Goal: Information Seeking & Learning: Learn about a topic

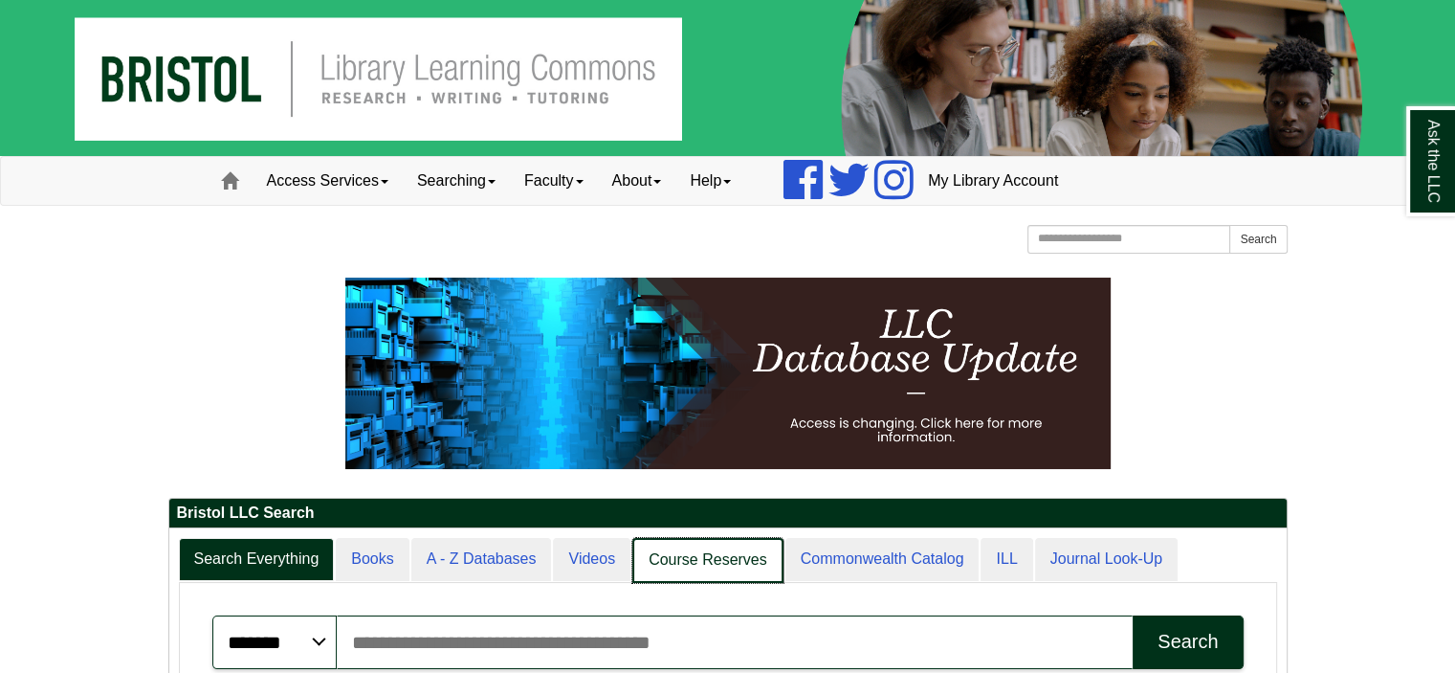
scroll to position [10, 9]
click at [588, 558] on link "Videos" at bounding box center [592, 560] width 79 height 45
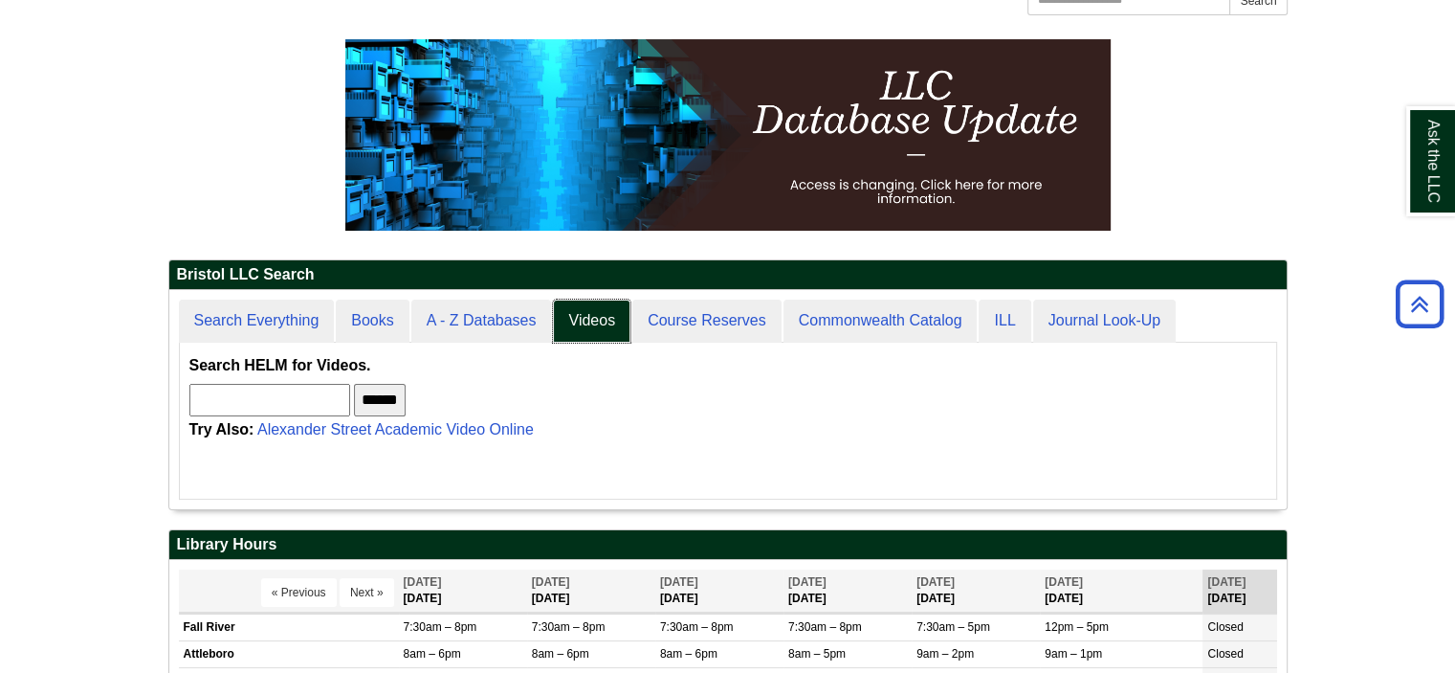
scroll to position [0, 0]
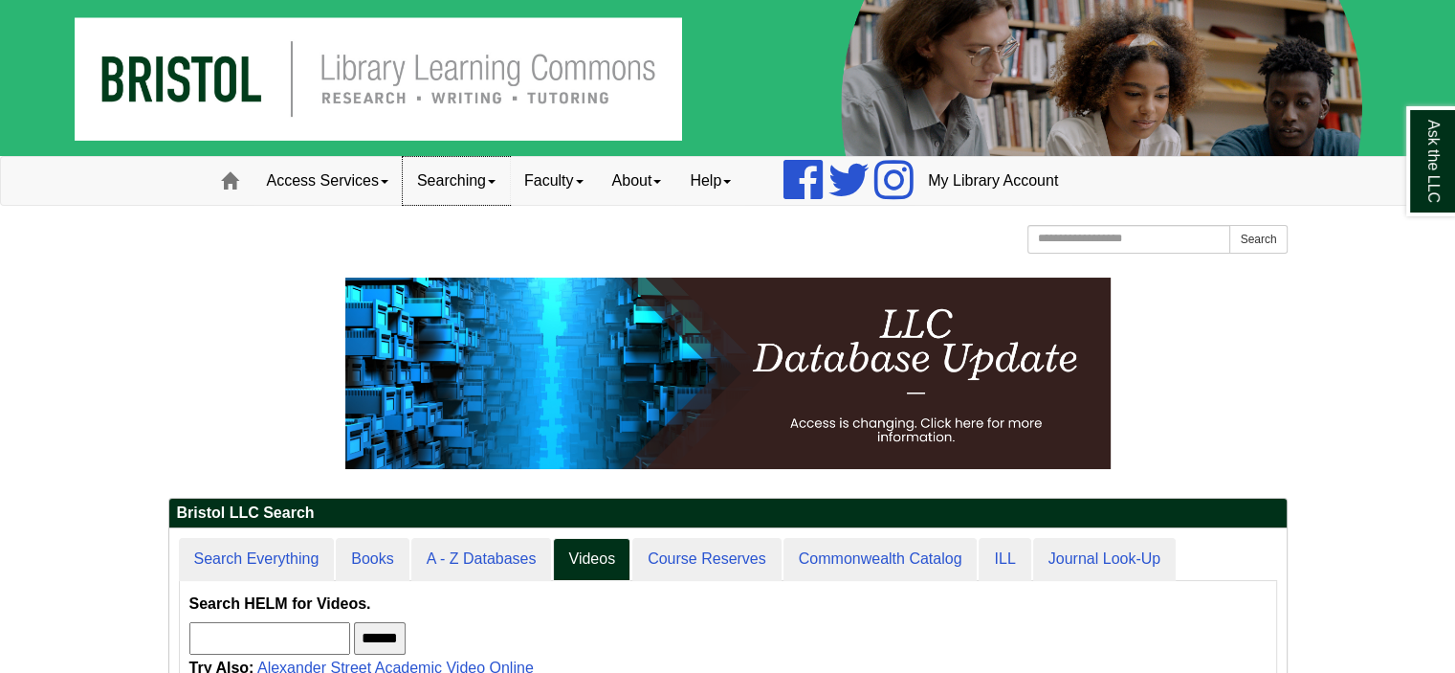
click at [463, 177] on link "Searching" at bounding box center [456, 181] width 107 height 48
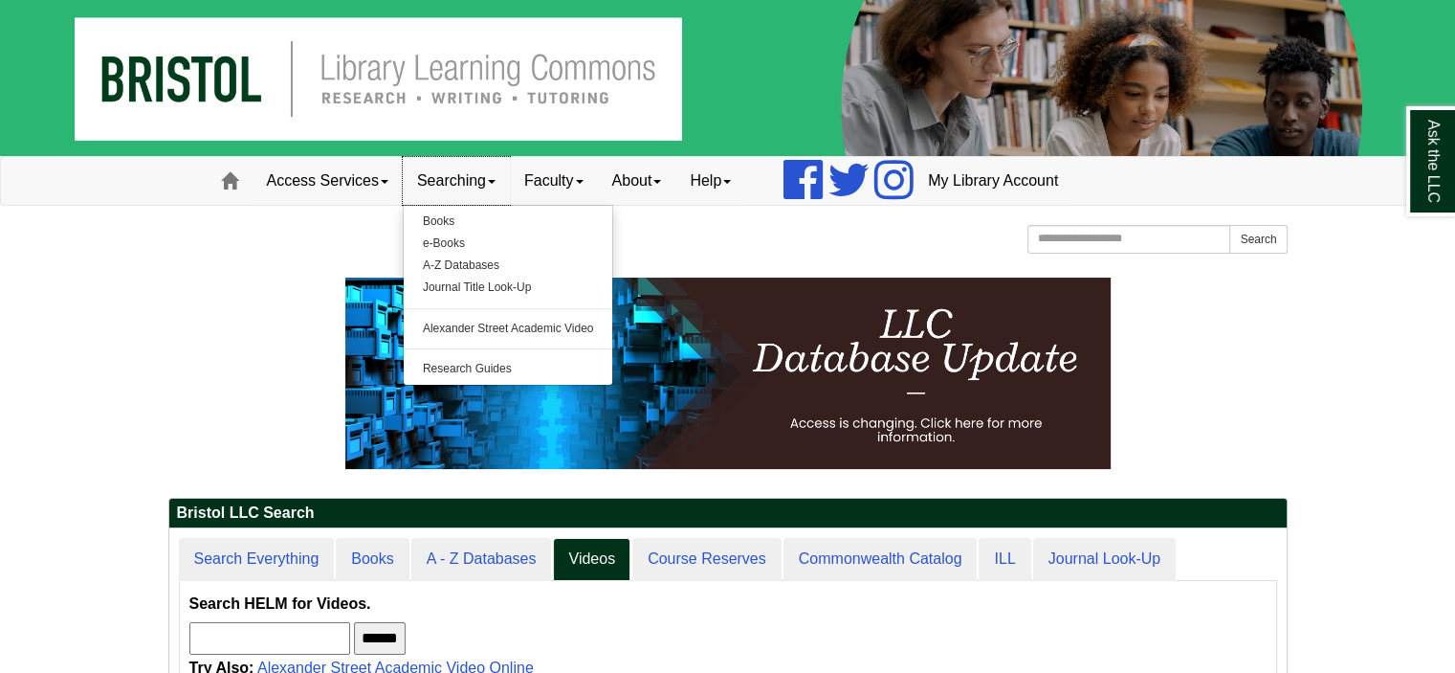
click at [463, 177] on link "Searching" at bounding box center [456, 181] width 107 height 48
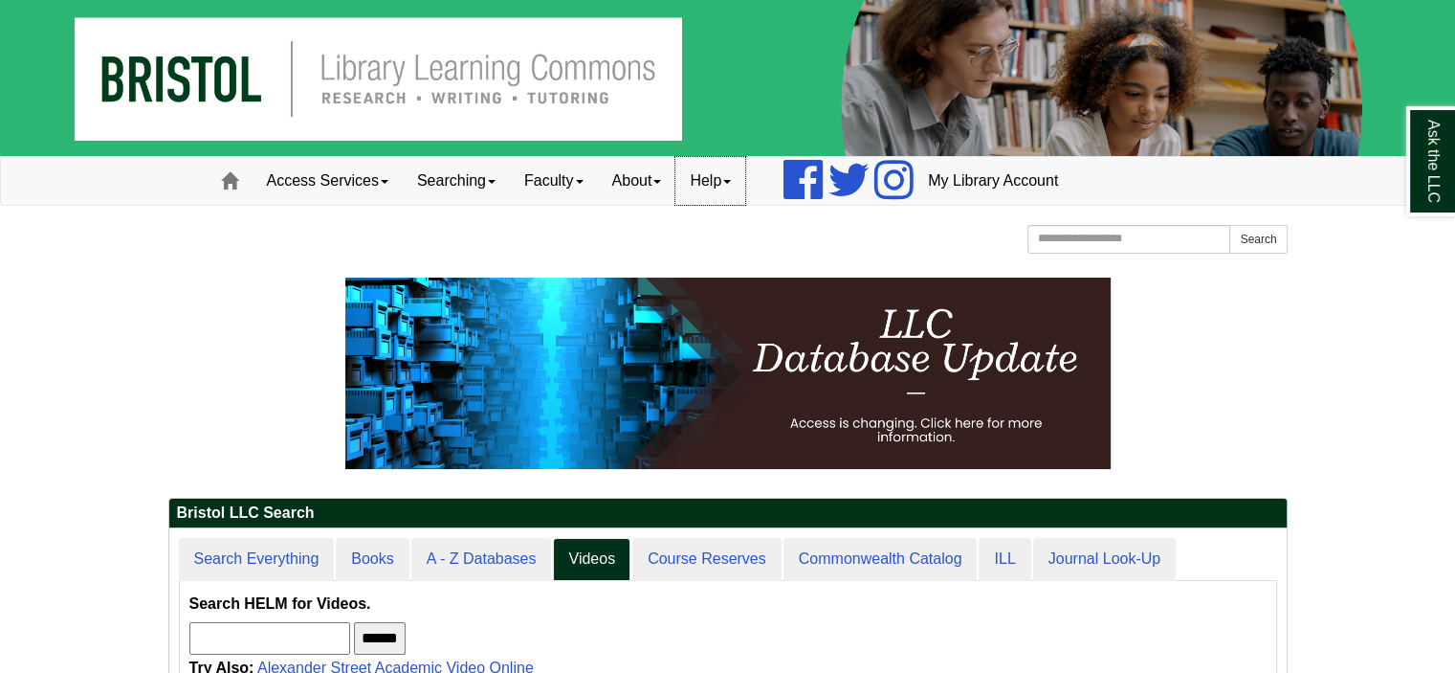
click at [726, 187] on link "Help" at bounding box center [710, 181] width 70 height 48
click at [658, 186] on link "About" at bounding box center [637, 181] width 78 height 48
click at [553, 181] on link "Faculty" at bounding box center [554, 181] width 88 height 48
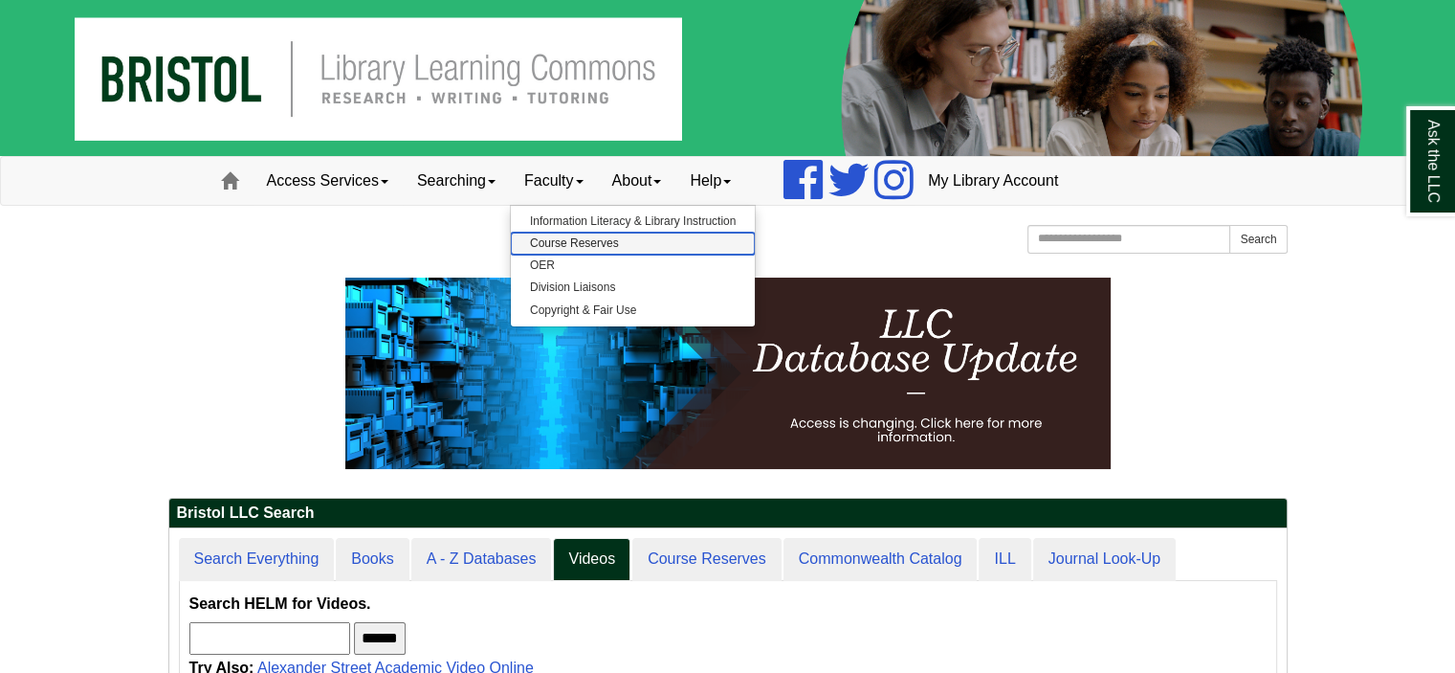
click at [589, 242] on link "Course Reserves" at bounding box center [633, 243] width 244 height 22
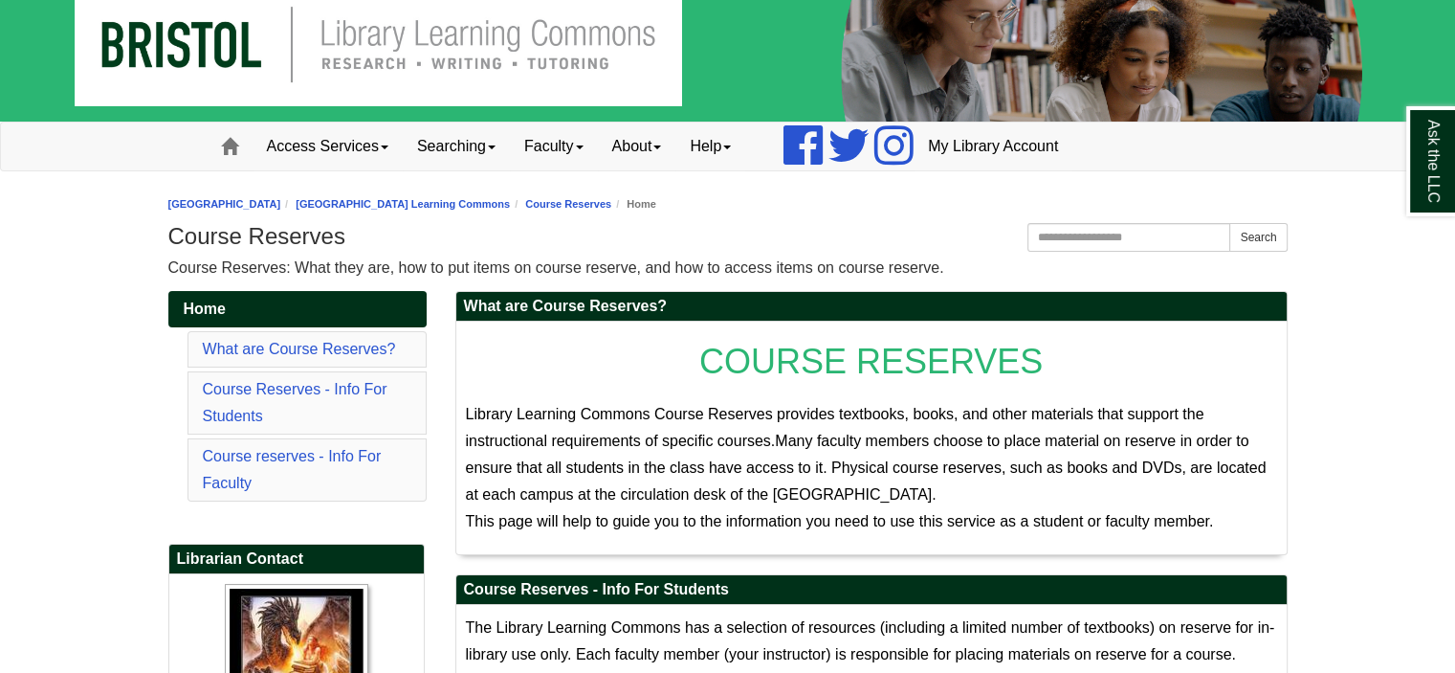
scroll to position [19, 0]
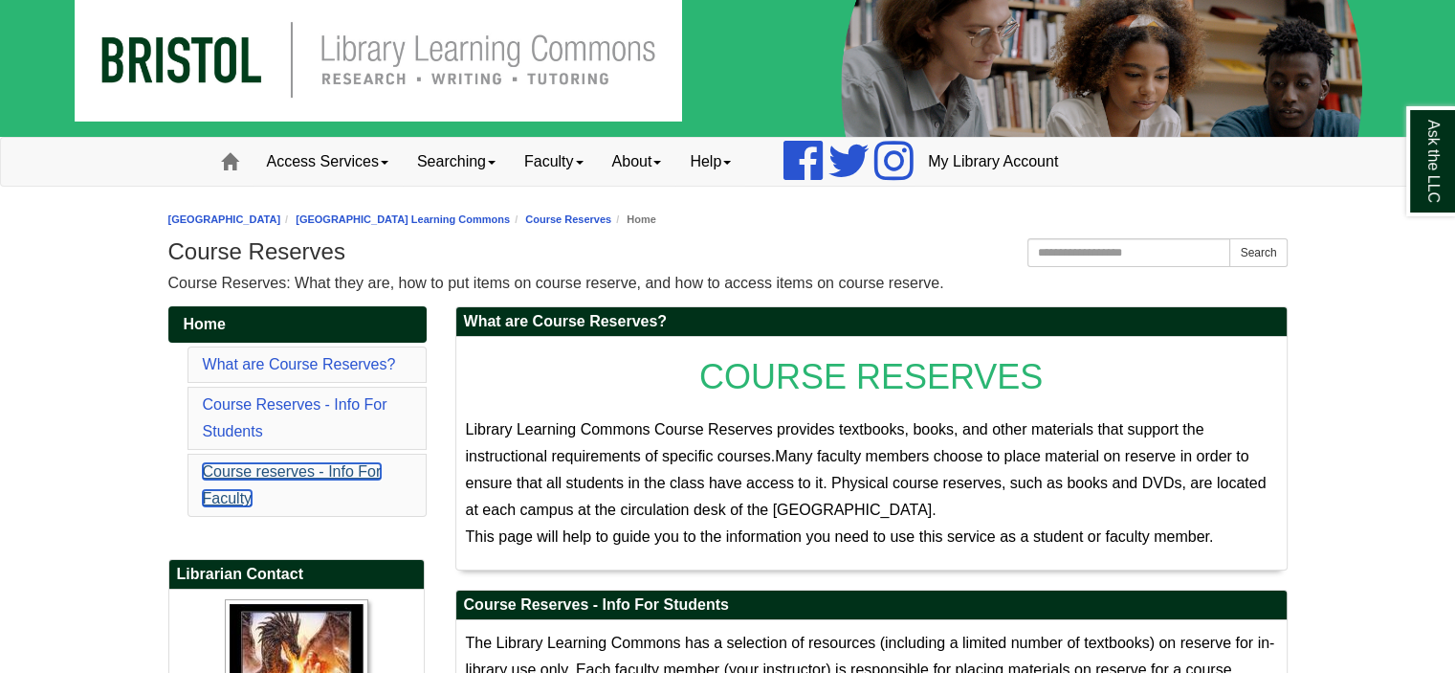
click at [295, 466] on link "Course reserves - Info For Faculty" at bounding box center [292, 484] width 179 height 43
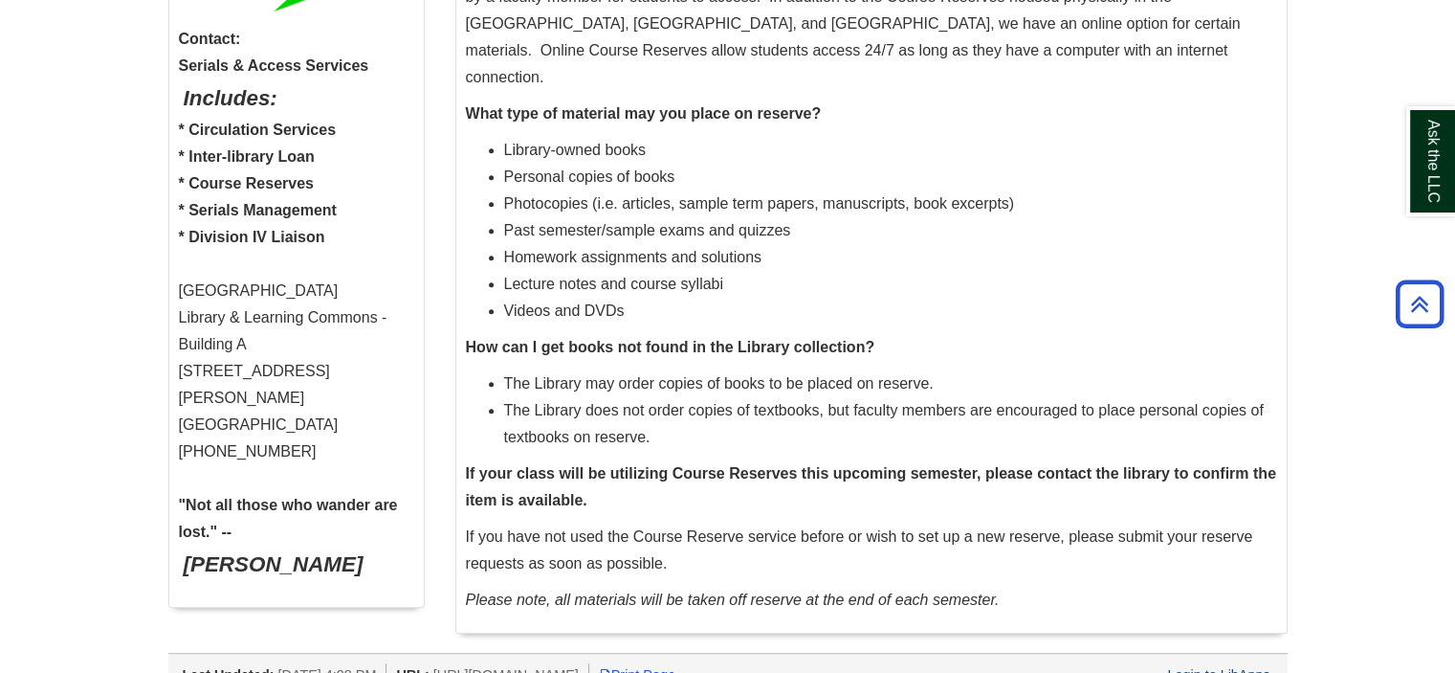
scroll to position [92, 0]
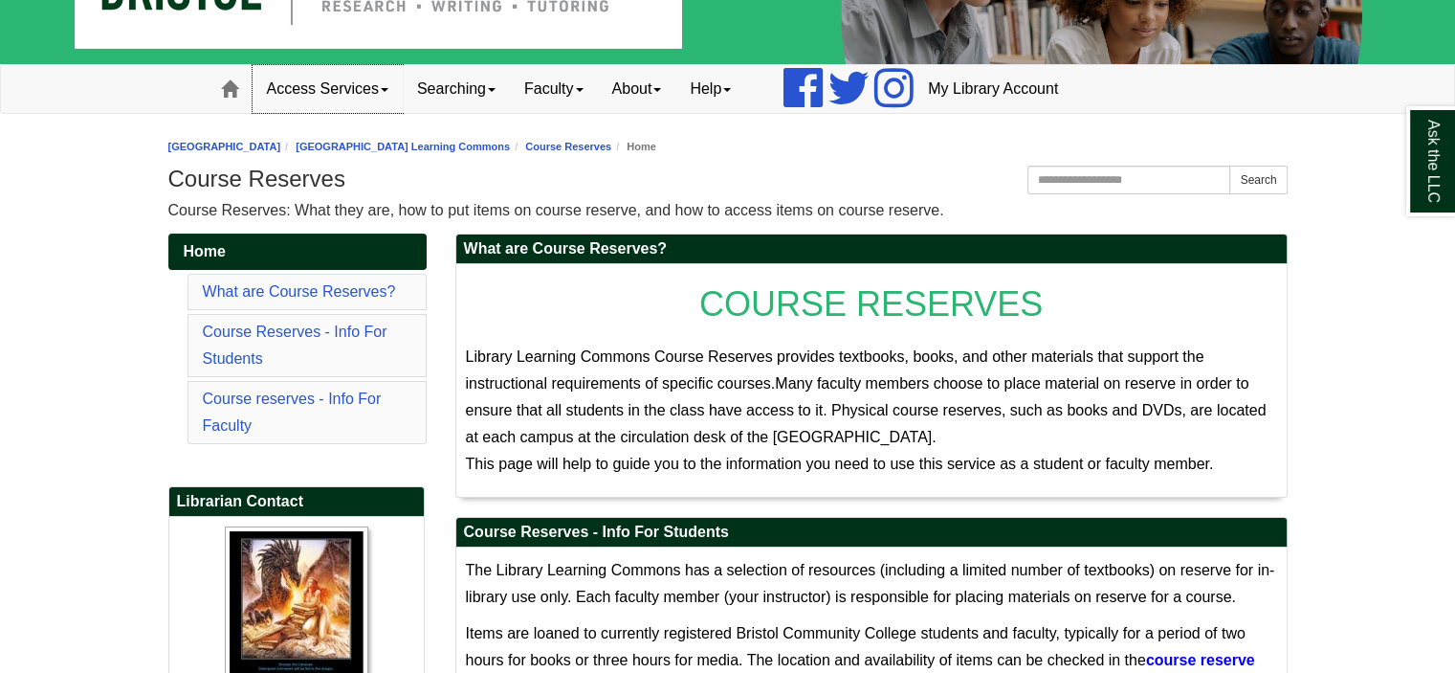
click at [352, 87] on link "Access Services" at bounding box center [328, 89] width 150 height 48
click at [464, 80] on link "Searching" at bounding box center [456, 89] width 107 height 48
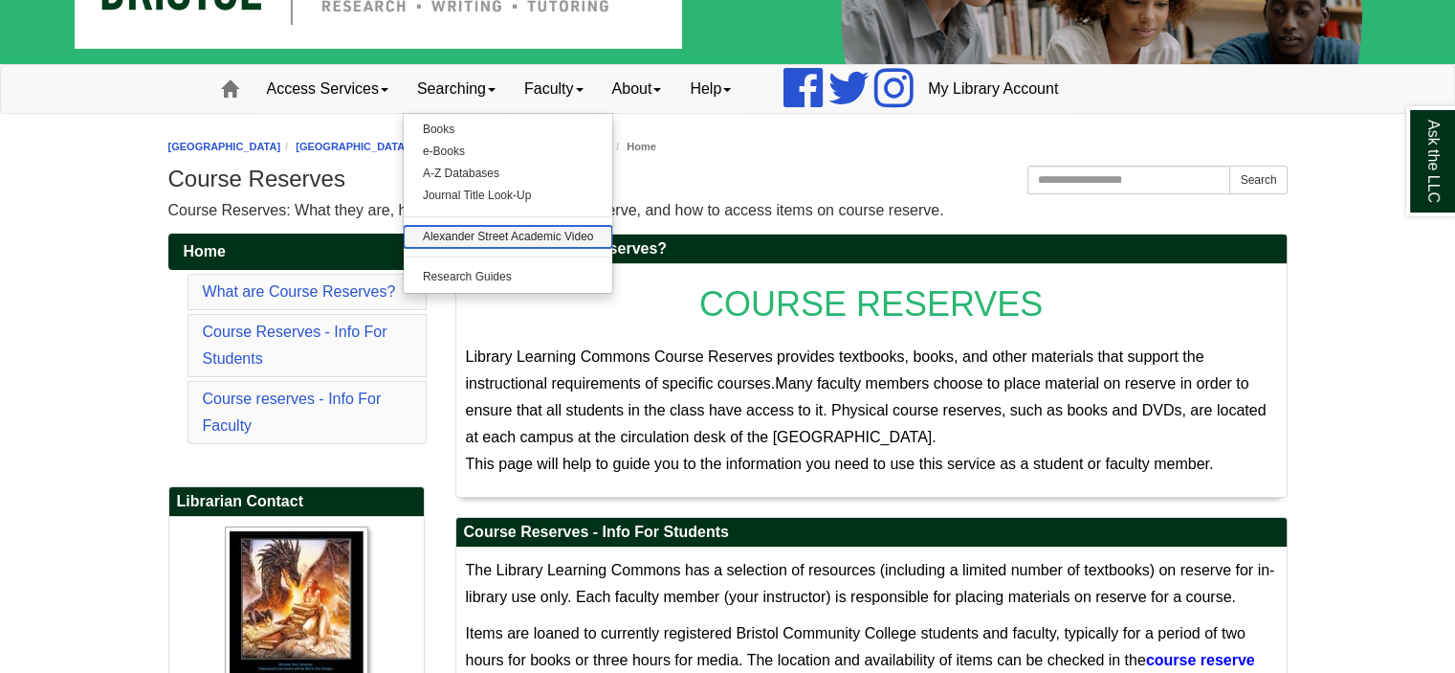
click at [492, 232] on link "Alexander Street Academic Video" at bounding box center [509, 237] width 210 height 22
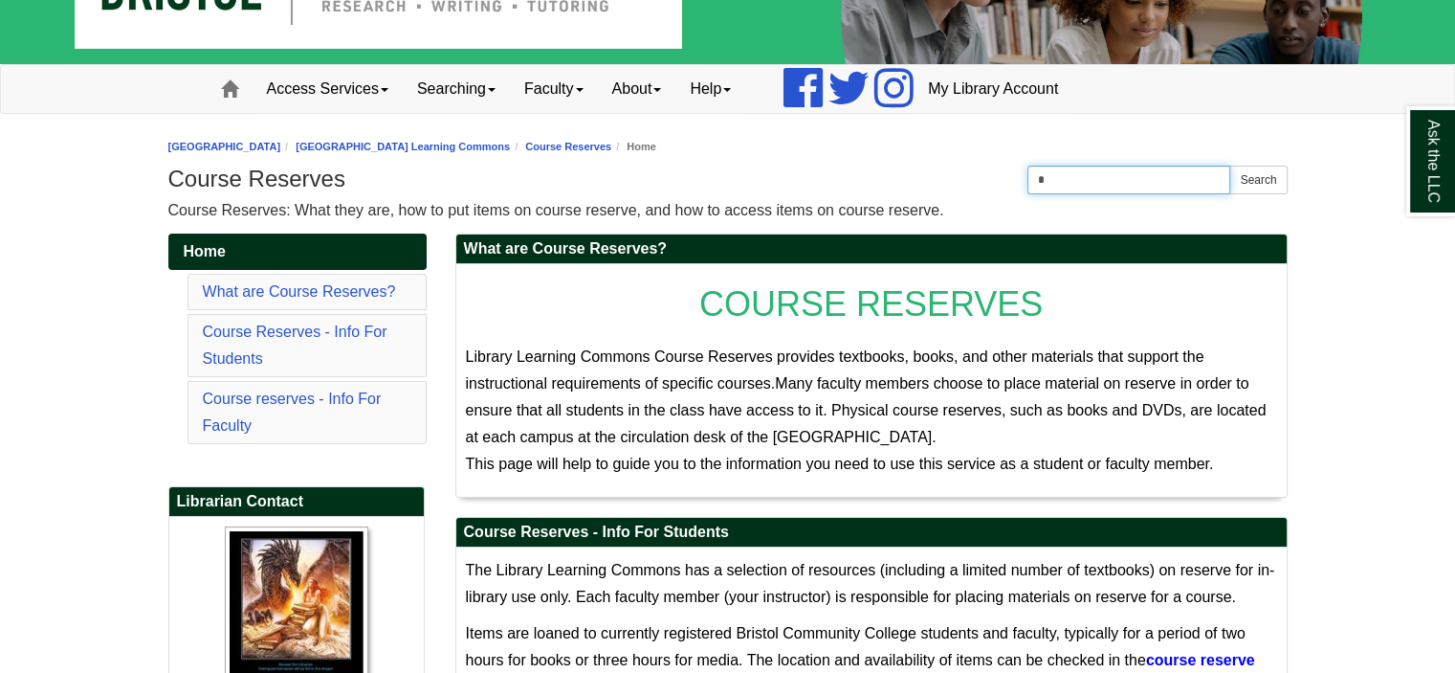
drag, startPoint x: 1083, startPoint y: 183, endPoint x: 943, endPoint y: 165, distance: 140.9
click at [946, 176] on div "Bristol Community College Bristol Community College Library Learning Commons We…" at bounding box center [727, 178] width 1119 height 91
type input "********"
click at [1229, 166] on button "Search" at bounding box center [1257, 180] width 57 height 29
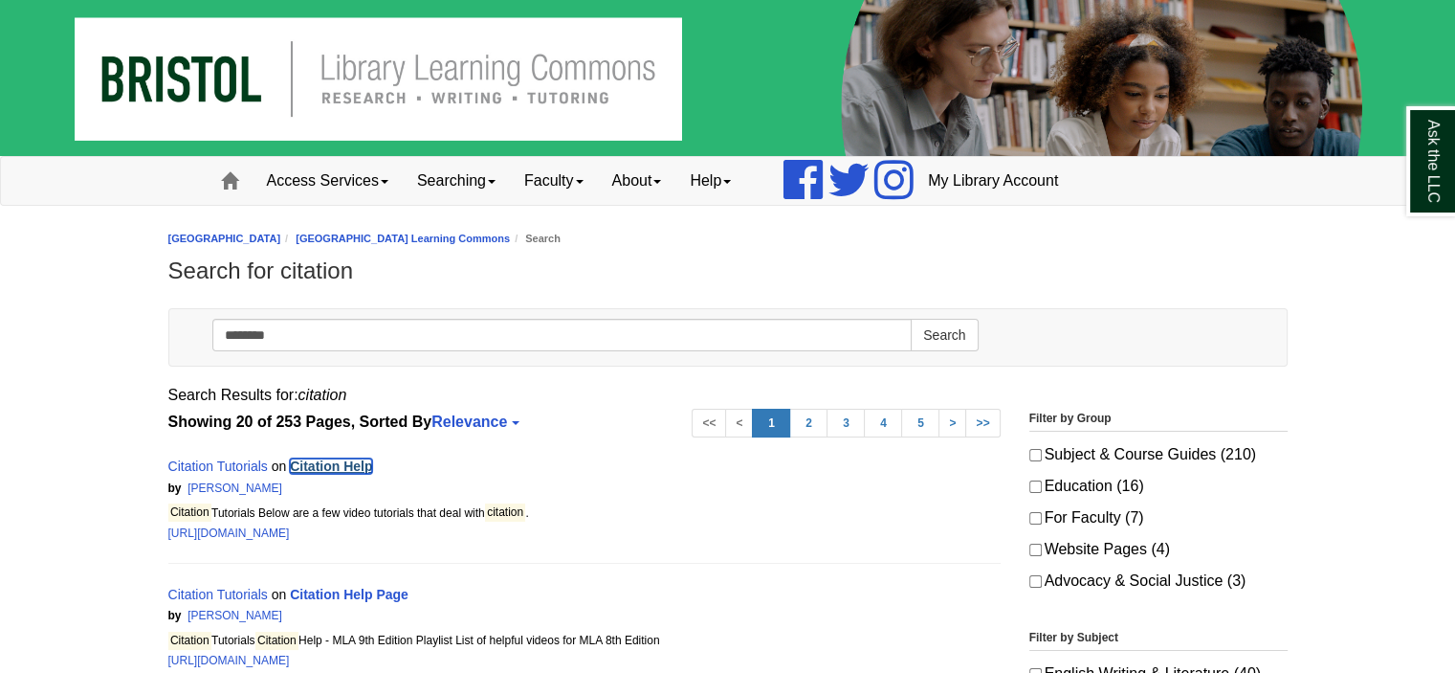
click at [314, 464] on link "Citation Help" at bounding box center [331, 465] width 82 height 15
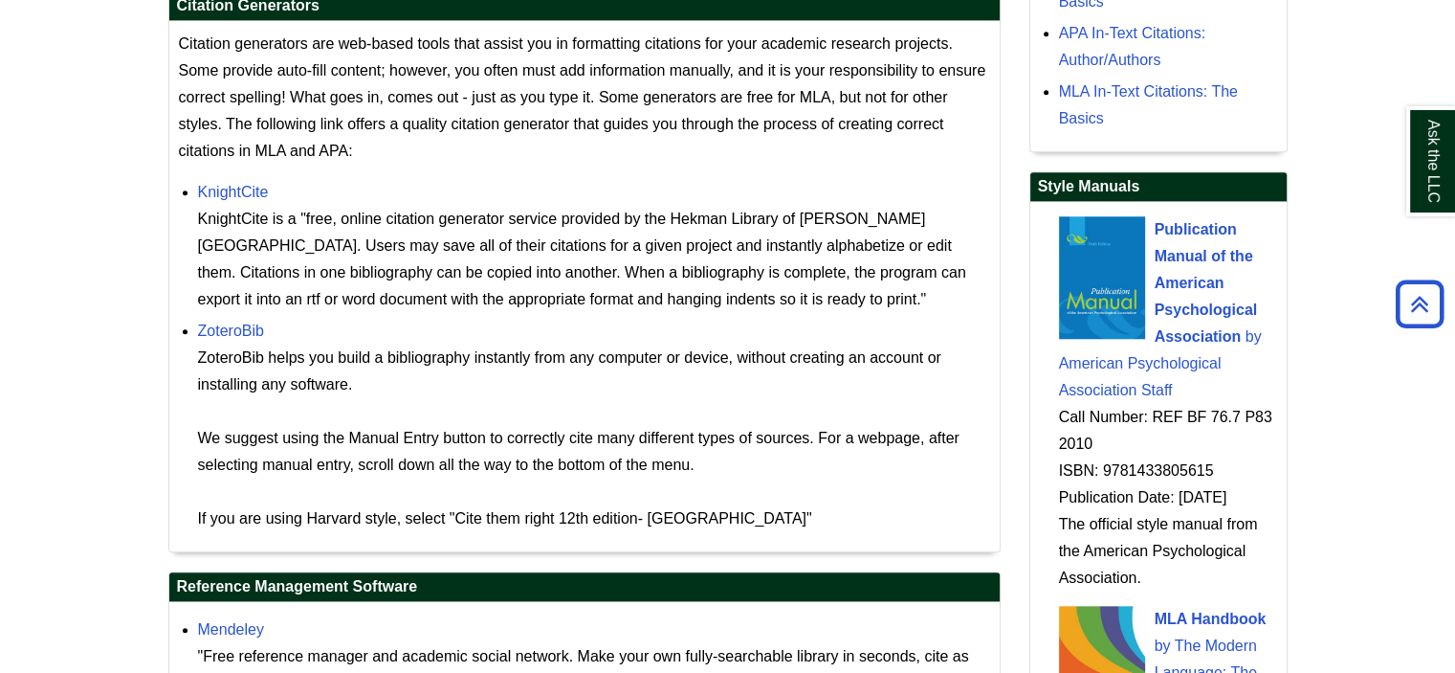
scroll to position [1763, 0]
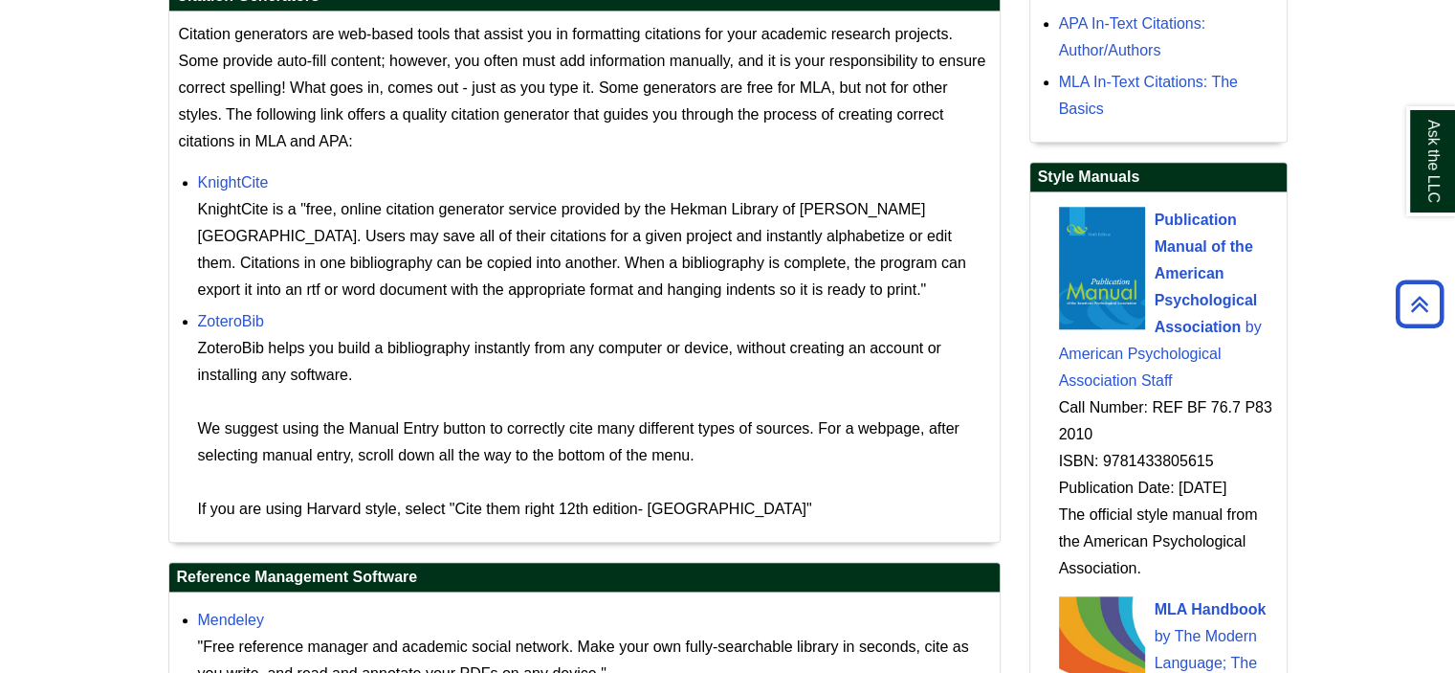
drag, startPoint x: 1466, startPoint y: 98, endPoint x: 1469, endPoint y: 412, distance: 314.8
click at [1454, 412] on html "Skip to Main Content Toggle navigation Home Access Services Access Services Pol…" at bounding box center [727, 119] width 1455 height 3764
click at [231, 319] on link "ZoteroBib" at bounding box center [231, 321] width 66 height 16
click at [240, 176] on link "KnightCite" at bounding box center [233, 182] width 71 height 16
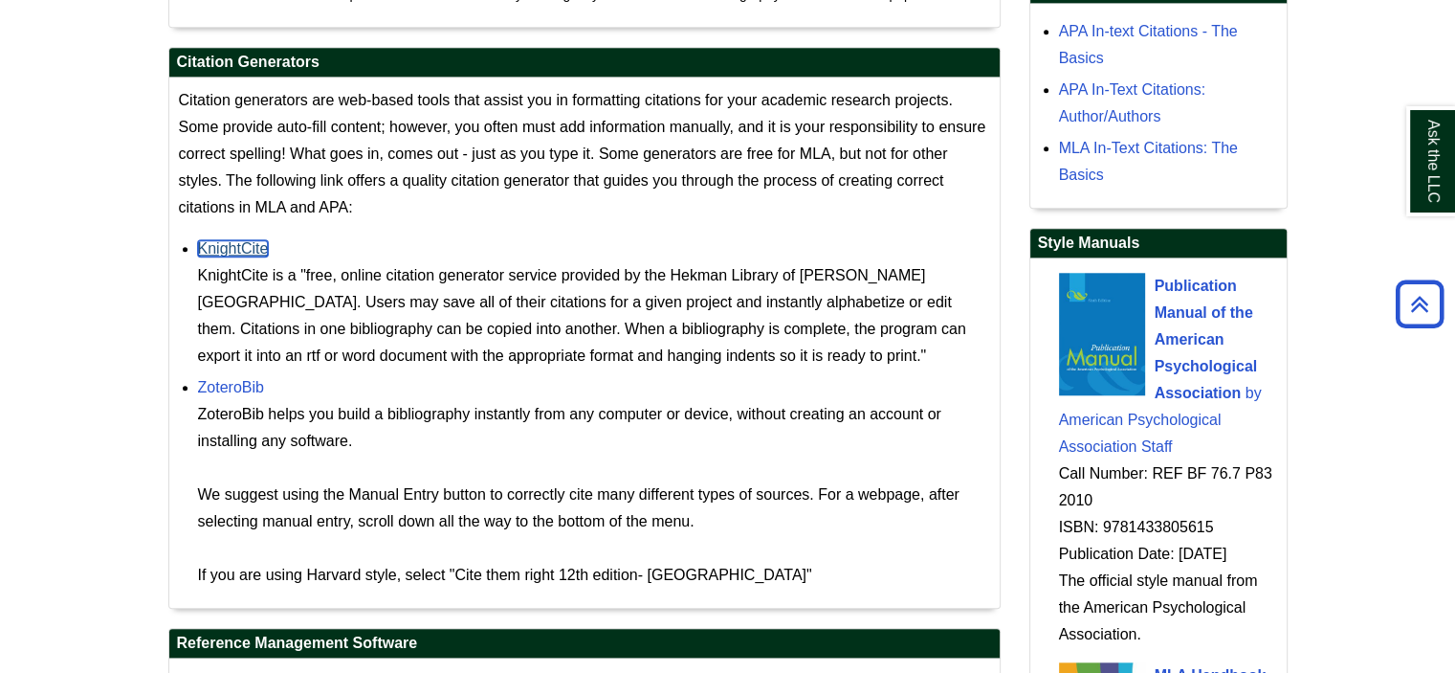
scroll to position [1707, 0]
